Goal: Task Accomplishment & Management: Manage account settings

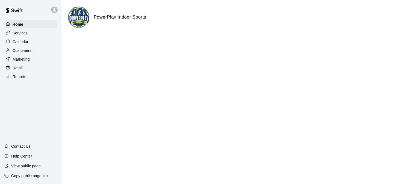
click at [30, 51] on p "Customers" at bounding box center [22, 50] width 19 height 5
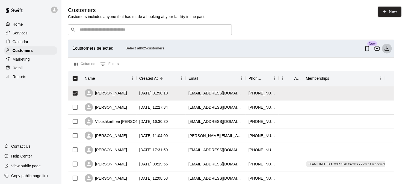
click at [371, 50] on icon "Download as csv" at bounding box center [386, 48] width 5 height 5
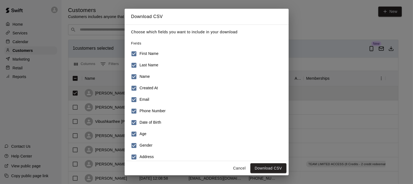
click at [149, 74] on h6 "Name" at bounding box center [145, 77] width 10 height 6
click at [141, 86] on h6 "Created At" at bounding box center [149, 88] width 18 height 6
click at [143, 118] on label "Date of Birth" at bounding box center [202, 122] width 149 height 11
click at [143, 140] on label "Gender" at bounding box center [202, 145] width 149 height 11
click at [142, 145] on h6 "Gender" at bounding box center [146, 146] width 13 height 6
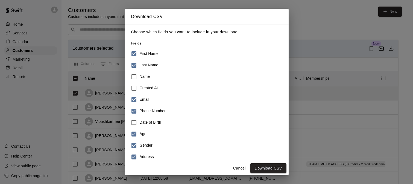
click at [145, 135] on h6 "Age" at bounding box center [143, 134] width 7 height 6
click at [144, 146] on h6 "Gender" at bounding box center [146, 146] width 13 height 6
click at [142, 154] on h6 "Address" at bounding box center [147, 157] width 14 height 6
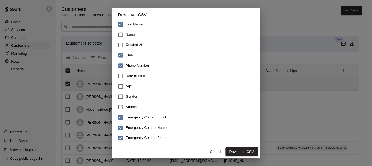
scroll to position [86, 0]
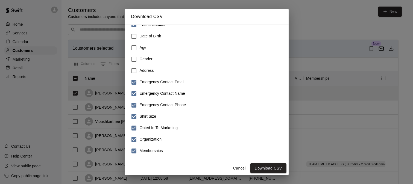
drag, startPoint x: 142, startPoint y: 80, endPoint x: 140, endPoint y: 105, distance: 25.5
click at [142, 80] on h6 "Emergency Contact Email" at bounding box center [162, 82] width 45 height 6
click at [140, 106] on h6 "Emergency Contact Phone" at bounding box center [163, 105] width 46 height 6
click at [140, 153] on h6 "Memberships" at bounding box center [151, 151] width 23 height 6
click at [147, 94] on h6 "Emergency Contact Name" at bounding box center [162, 94] width 45 height 6
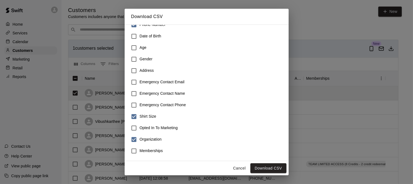
click at [144, 113] on label "Shirt Size" at bounding box center [202, 116] width 149 height 11
click at [143, 137] on h6 "Organization" at bounding box center [151, 140] width 22 height 6
click at [274, 166] on button "Download CSV" at bounding box center [268, 168] width 36 height 10
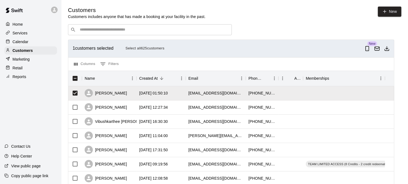
click at [55, 5] on div at bounding box center [55, 9] width 11 height 11
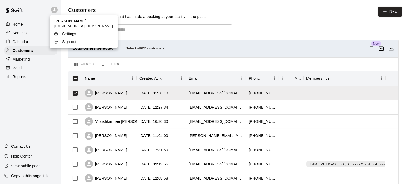
click at [55, 11] on div at bounding box center [206, 92] width 413 height 184
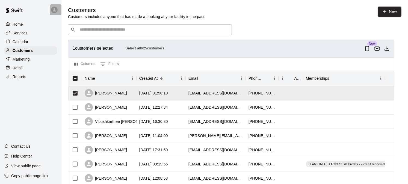
click at [55, 10] on icon at bounding box center [54, 9] width 5 height 5
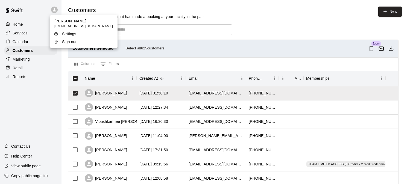
click at [78, 40] on div "Sign out" at bounding box center [72, 41] width 36 height 5
